Goal: Task Accomplishment & Management: Complete application form

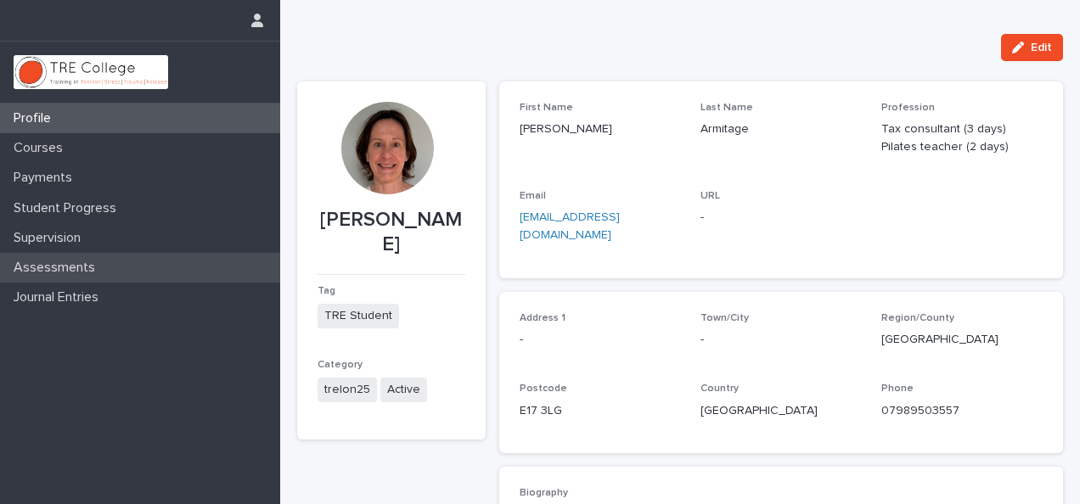
click at [75, 268] on p "Assessments" at bounding box center [58, 268] width 102 height 16
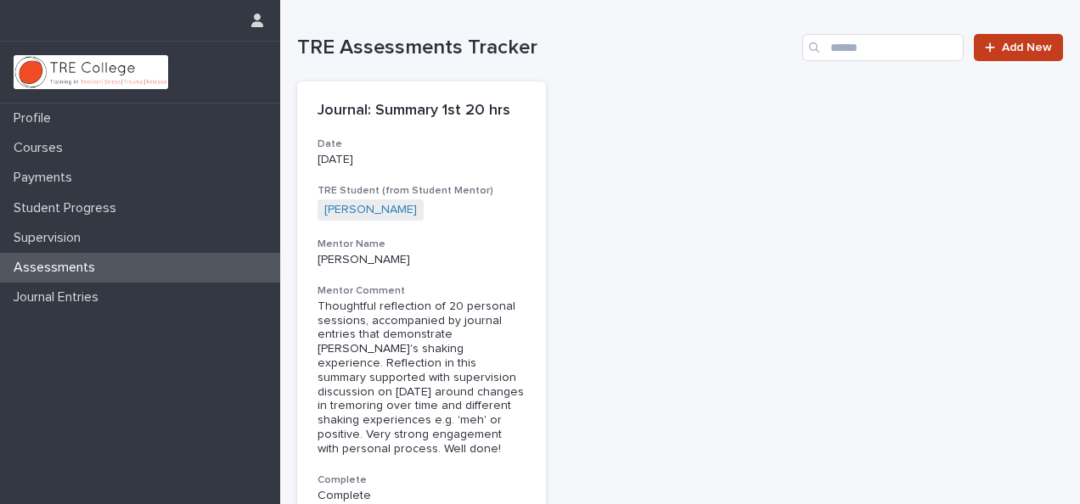
click at [1002, 47] on span "Add New" at bounding box center [1027, 48] width 50 height 12
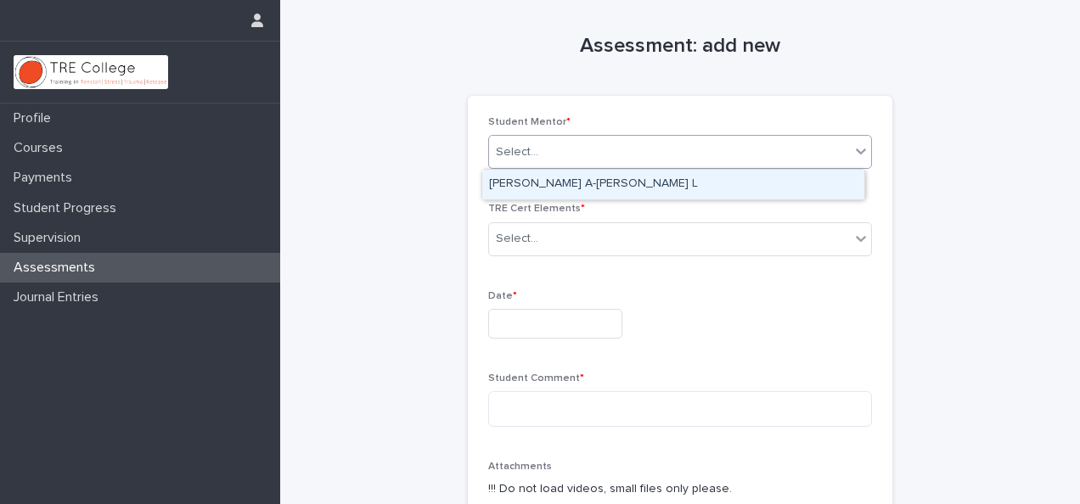
click at [855, 144] on icon at bounding box center [861, 151] width 17 height 17
click at [809, 184] on div "[PERSON_NAME] A-[PERSON_NAME] L" at bounding box center [673, 185] width 382 height 30
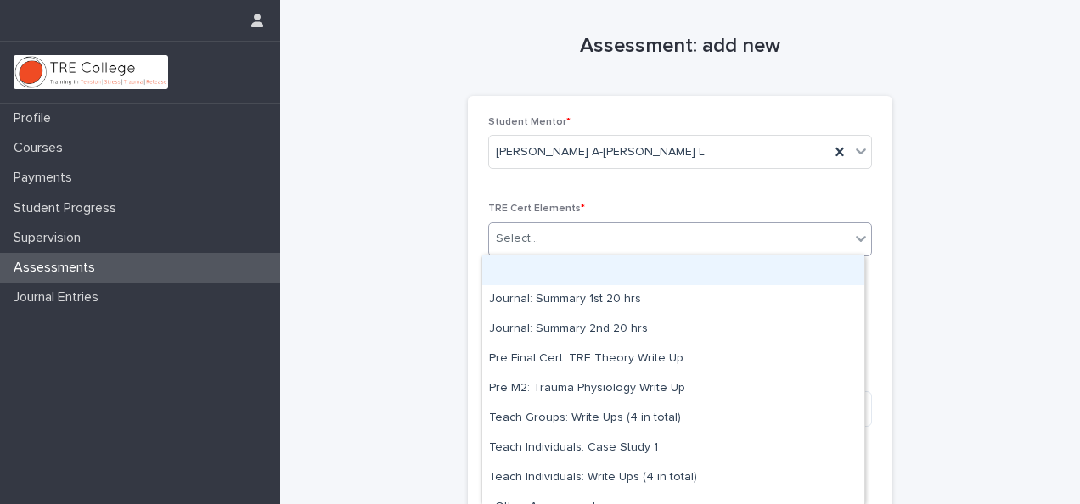
click at [863, 243] on div at bounding box center [861, 238] width 20 height 31
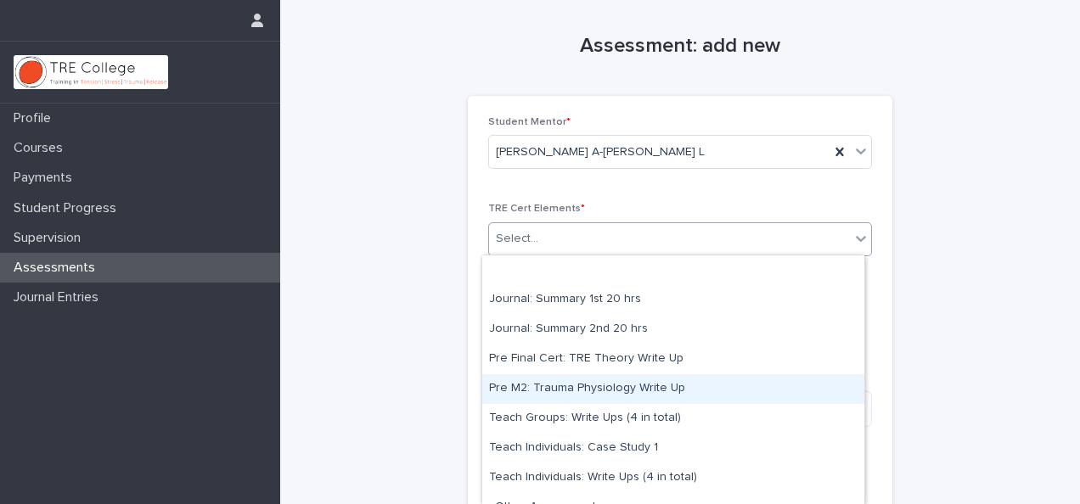
click at [760, 396] on div "Pre M2: Trauma Physiology Write Up" at bounding box center [673, 390] width 382 height 30
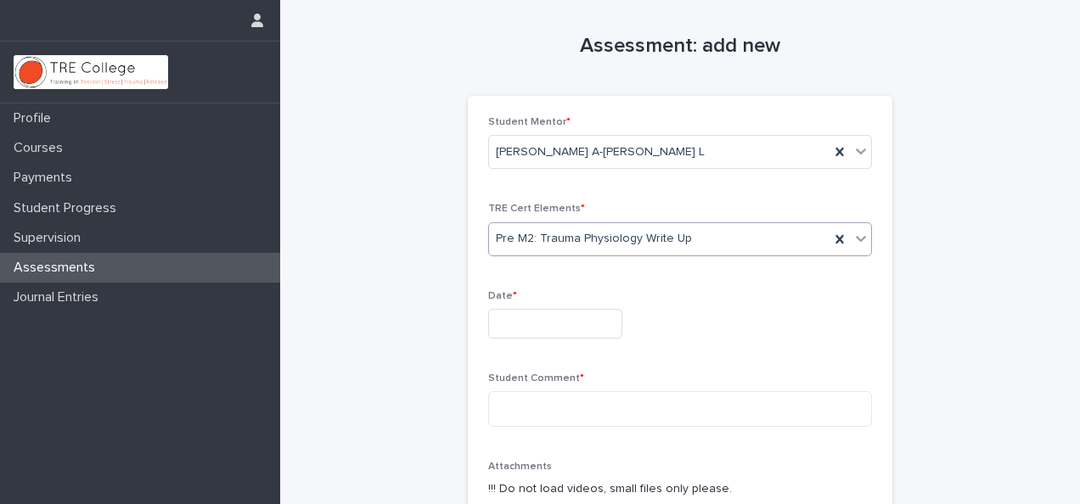
click at [561, 334] on input "text" at bounding box center [555, 324] width 134 height 30
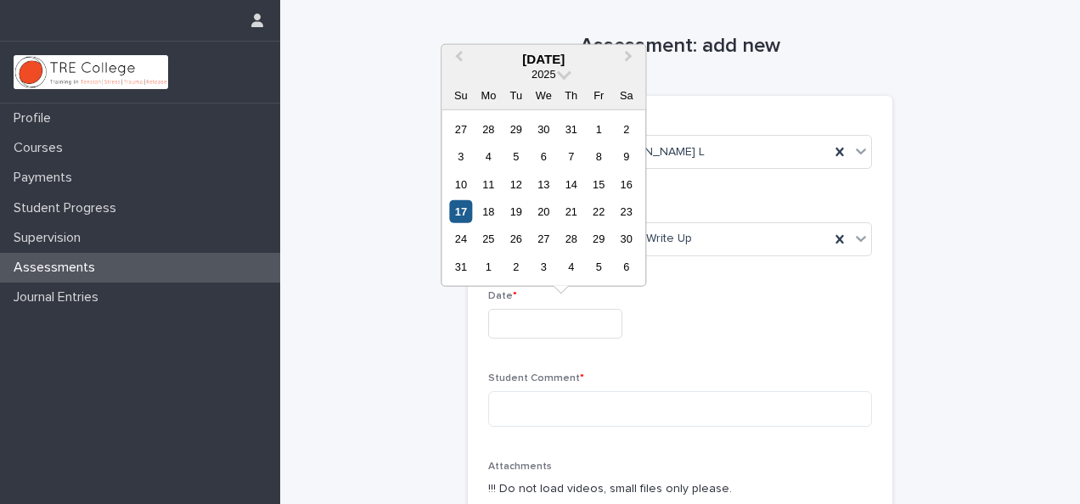
click at [469, 214] on div "17" at bounding box center [460, 211] width 23 height 23
type input "**********"
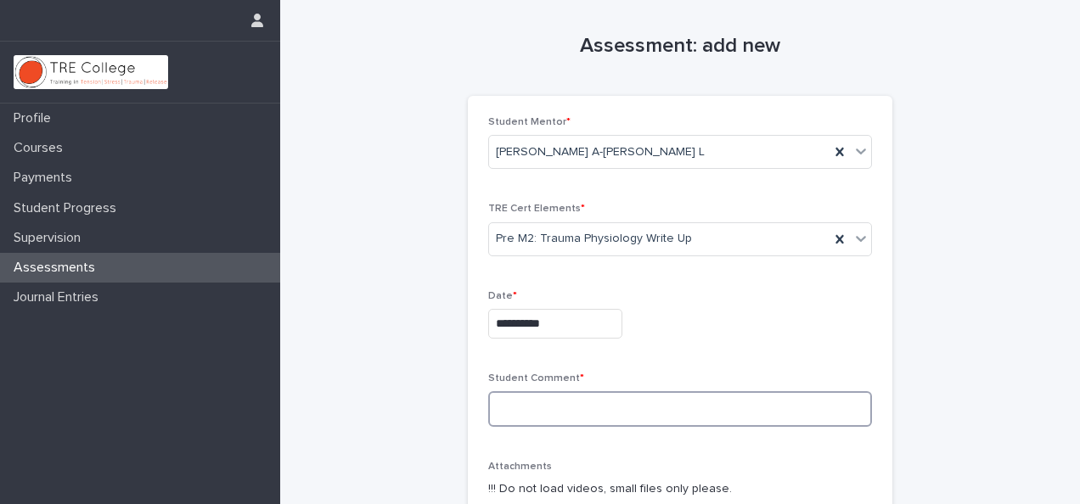
click at [528, 406] on textarea at bounding box center [680, 410] width 384 height 36
click at [537, 466] on span "Attachments" at bounding box center [520, 467] width 64 height 10
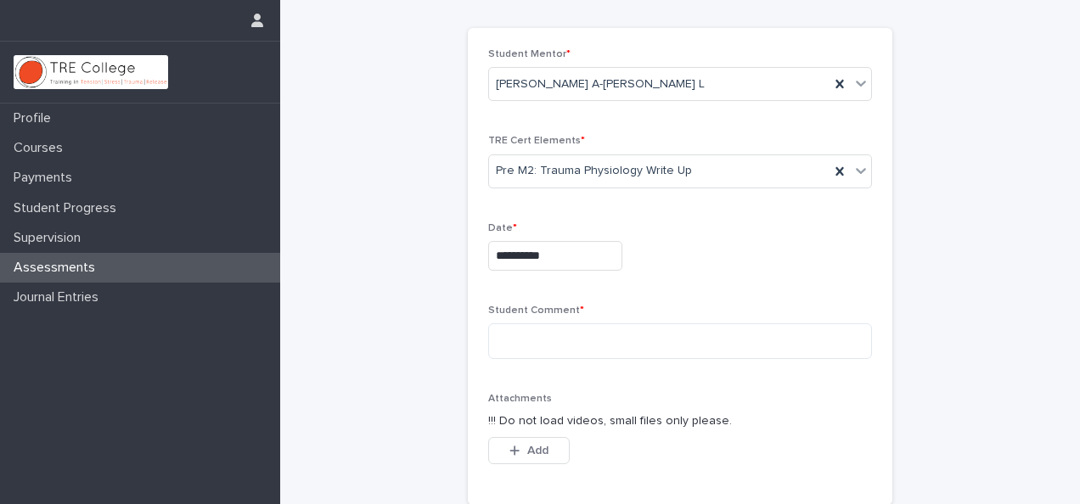
scroll to position [102, 0]
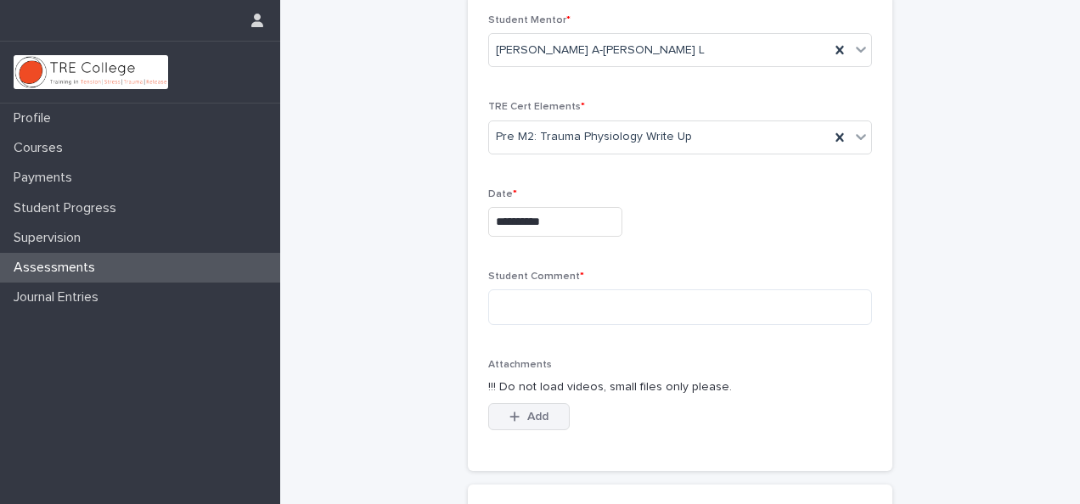
click at [527, 413] on span "Add" at bounding box center [537, 417] width 21 height 12
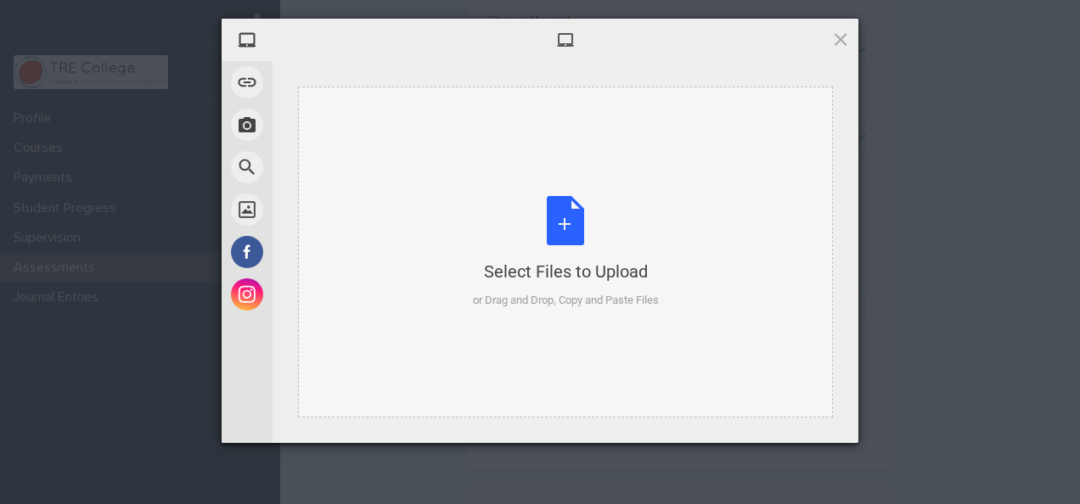
click at [562, 217] on div "Select Files to Upload or Drag and Drop, Copy and Paste Files" at bounding box center [566, 252] width 186 height 113
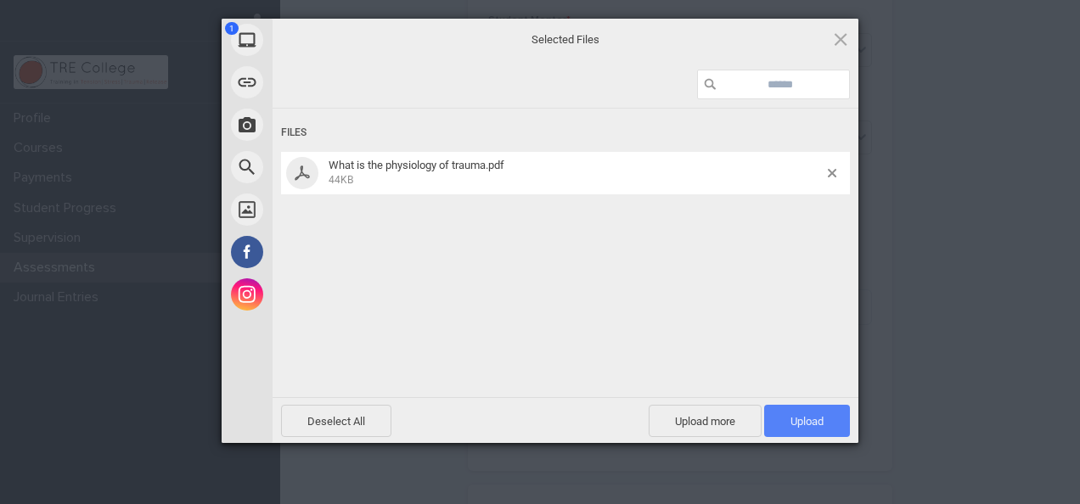
click at [803, 420] on span "Upload 1" at bounding box center [807, 421] width 33 height 13
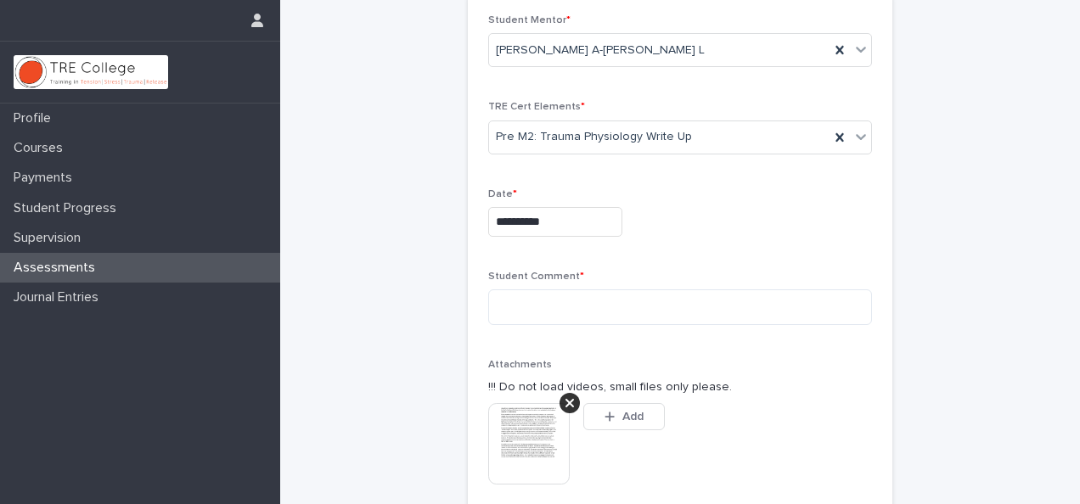
scroll to position [132, 0]
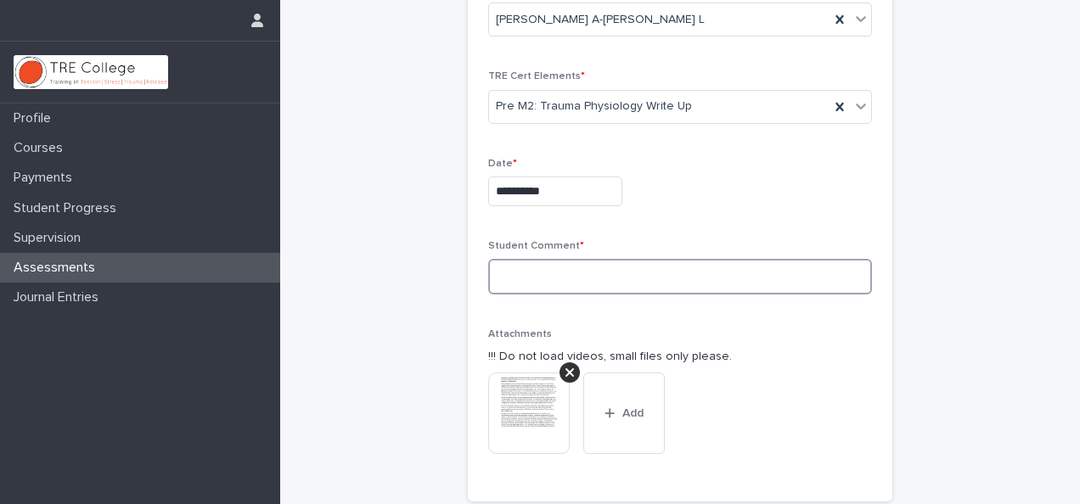
click at [508, 279] on textarea at bounding box center [680, 277] width 384 height 36
type textarea "*"
type textarea "**********"
click at [717, 417] on div "This file cannot be opened Download File Add" at bounding box center [680, 420] width 384 height 95
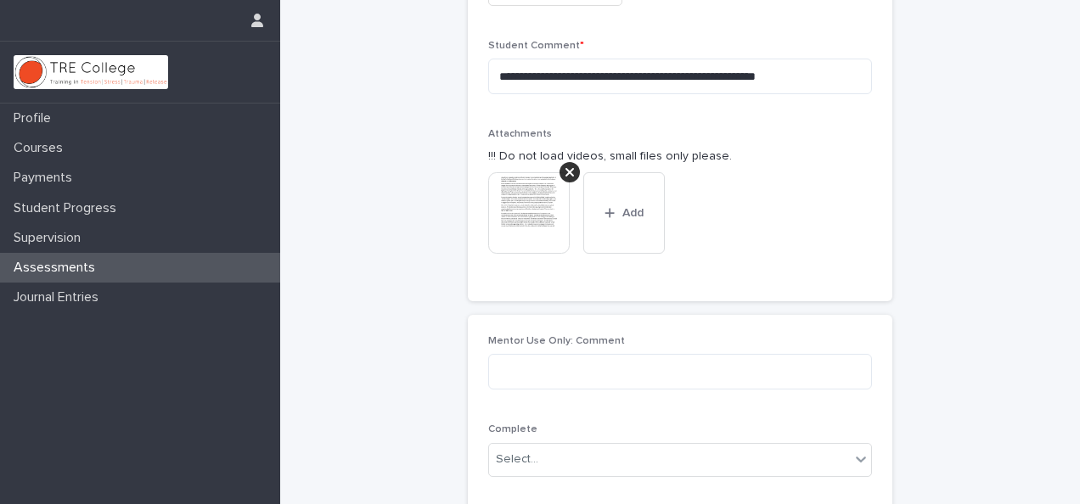
scroll to position [511, 0]
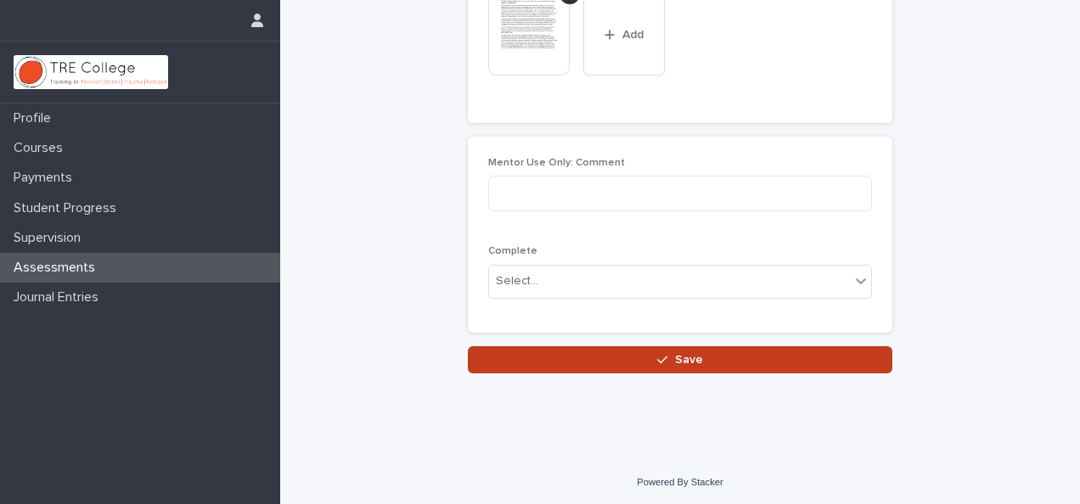
click at [708, 360] on button "Save" at bounding box center [680, 360] width 425 height 27
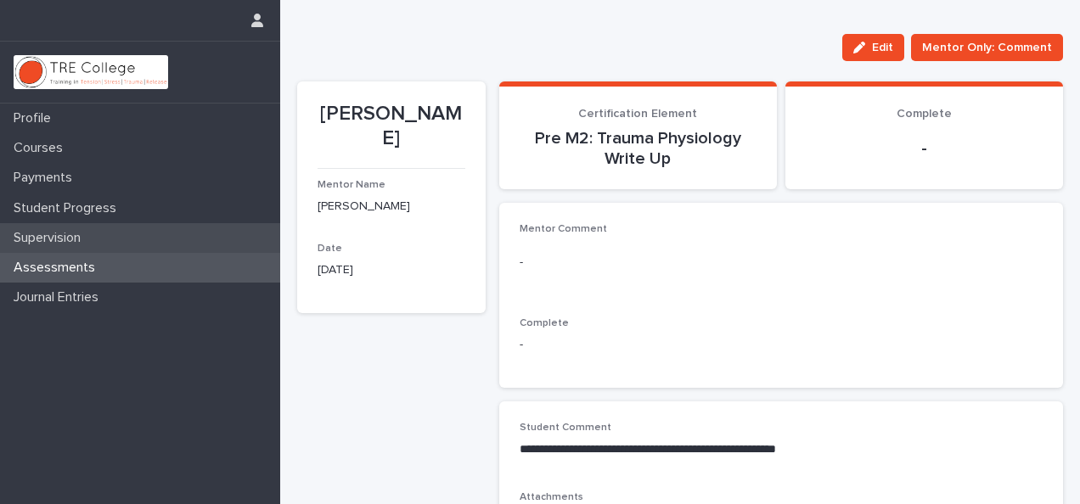
click at [89, 238] on p "Supervision" at bounding box center [50, 238] width 87 height 16
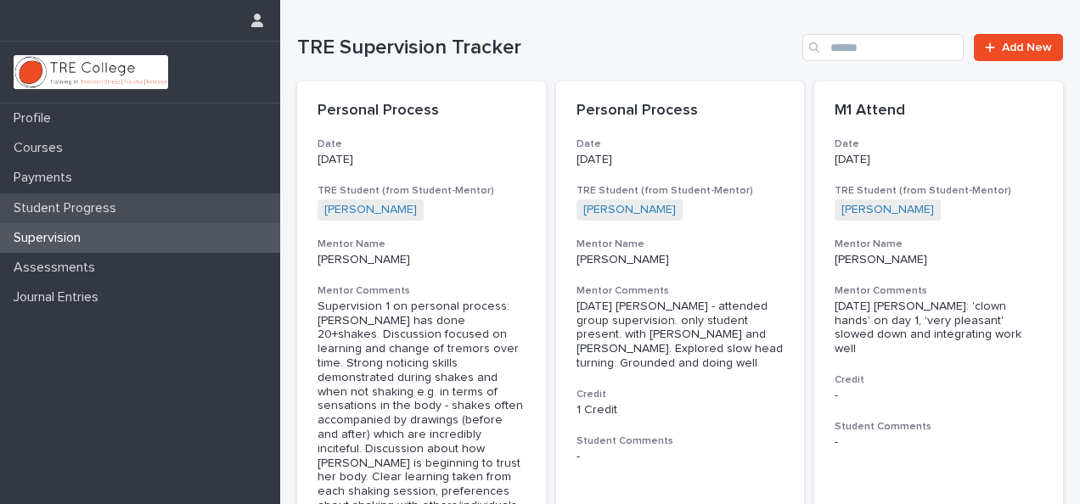
click at [121, 208] on p "Student Progress" at bounding box center [68, 208] width 123 height 16
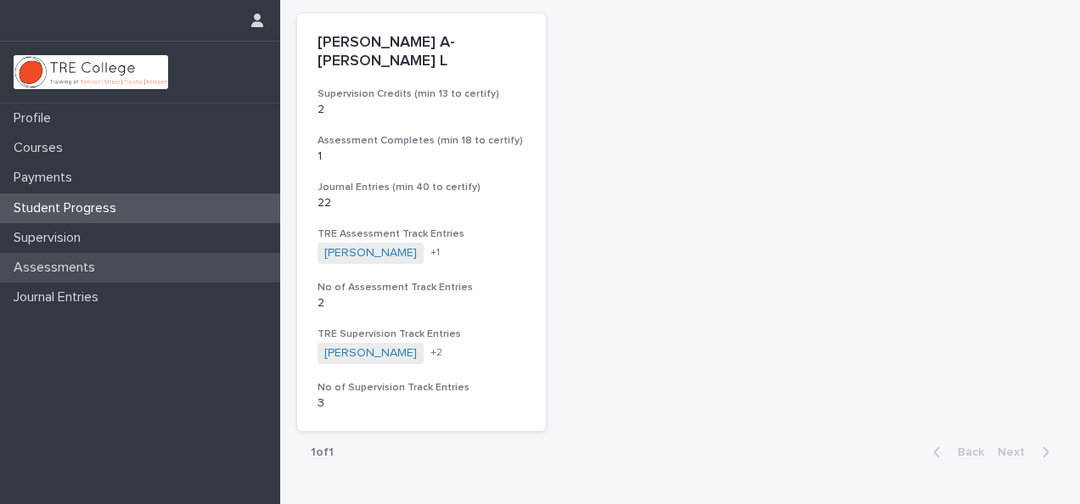
scroll to position [34, 0]
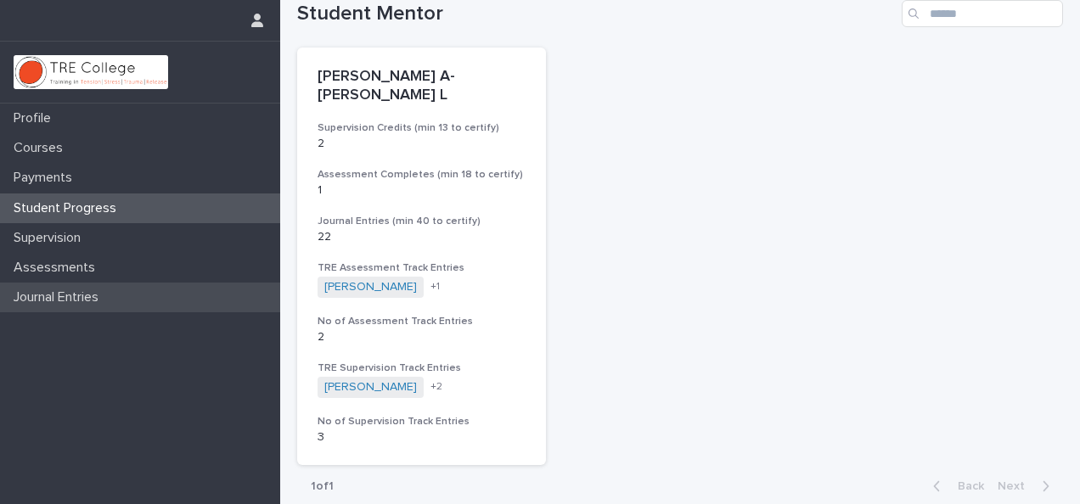
click at [77, 298] on p "Journal Entries" at bounding box center [59, 298] width 105 height 16
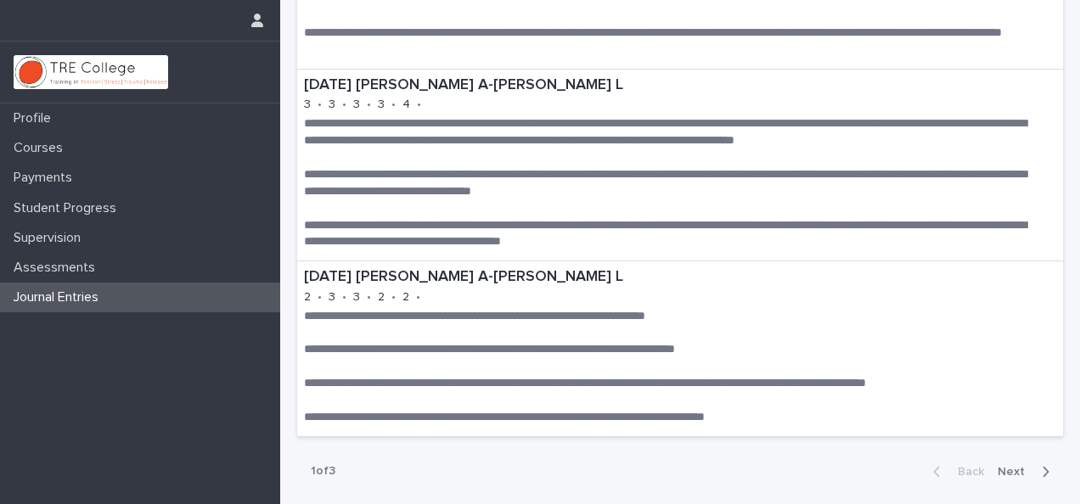
scroll to position [2480, 0]
